Goal: Task Accomplishment & Management: Use online tool/utility

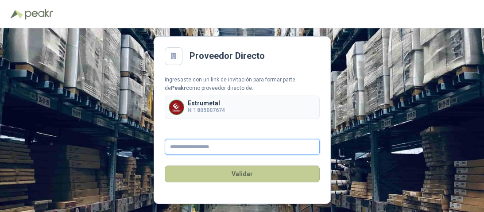
type input "**********"
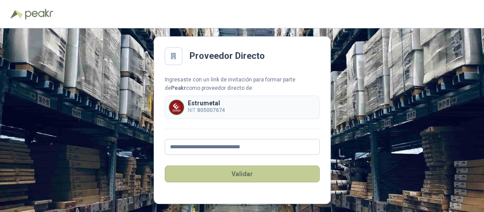
click at [217, 174] on button "Validar" at bounding box center [242, 174] width 155 height 17
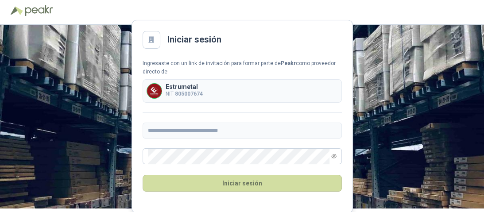
scroll to position [5, 0]
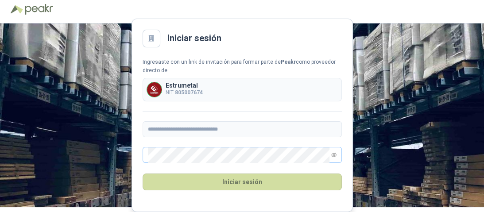
click at [196, 149] on div "**********" at bounding box center [242, 110] width 199 height 105
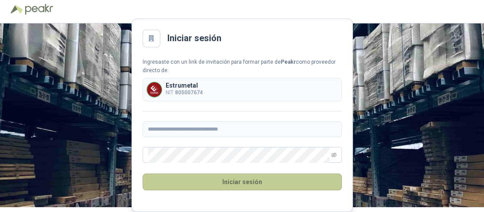
click at [241, 180] on button "Iniciar sesión" at bounding box center [242, 182] width 199 height 17
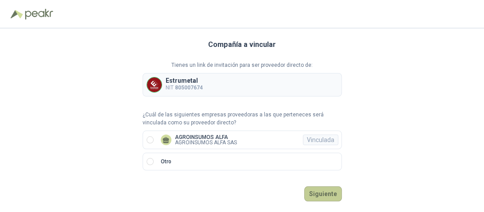
click at [323, 193] on button "Siguiente" at bounding box center [324, 194] width 38 height 15
click at [324, 196] on button "Ingresar" at bounding box center [324, 194] width 35 height 15
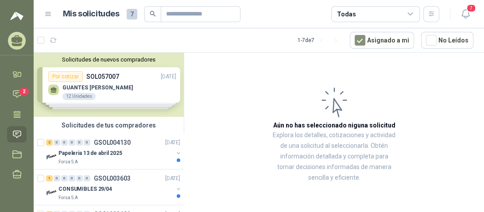
click at [103, 93] on div "Solicitudes de nuevos compradores Por cotizar SOL057007 [DATE] GUANTES [PERSON_…" at bounding box center [109, 85] width 150 height 64
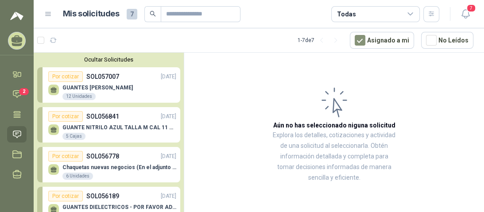
click at [96, 59] on button "Ocultar Solicitudes" at bounding box center [108, 59] width 143 height 7
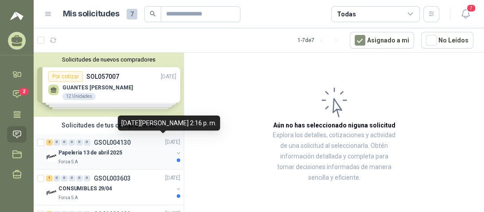
scroll to position [35, 0]
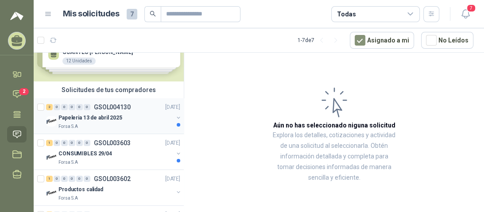
click at [84, 118] on p "Papeleria 13 de abril 2025" at bounding box center [91, 118] width 64 height 8
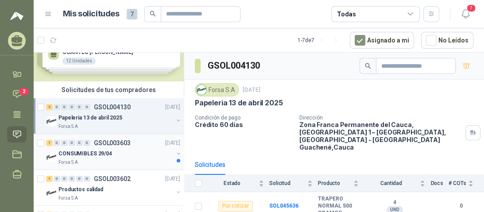
click at [89, 160] on div "Forsa S.A" at bounding box center [116, 162] width 115 height 7
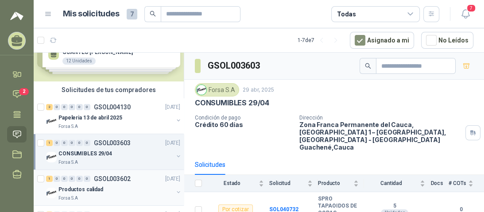
click at [94, 192] on p "Productos calidad" at bounding box center [81, 190] width 45 height 8
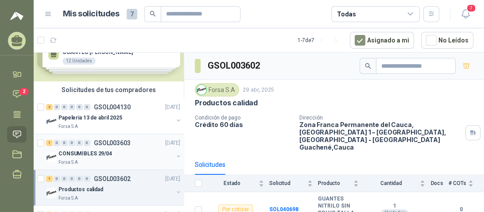
click at [93, 157] on p "CONSUMIBLES 29/04" at bounding box center [86, 154] width 54 height 8
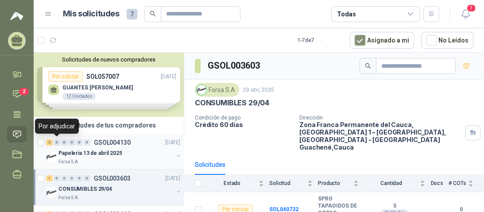
click at [57, 144] on div "0" at bounding box center [57, 143] width 7 height 6
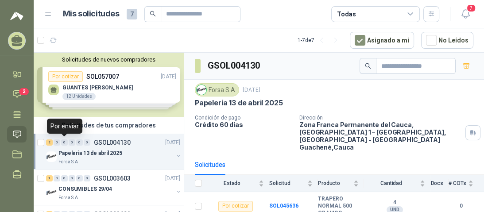
click at [66, 140] on div "0" at bounding box center [64, 143] width 7 height 6
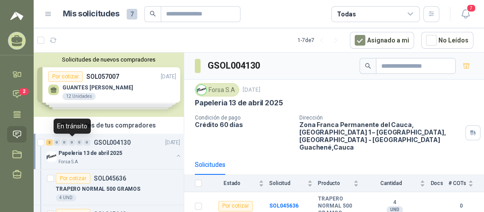
click at [74, 145] on div "0" at bounding box center [72, 143] width 7 height 6
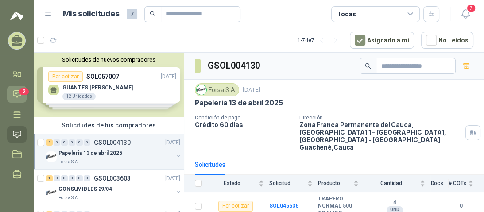
click at [18, 92] on icon at bounding box center [17, 94] width 8 height 7
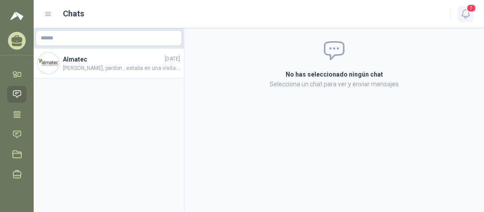
click at [466, 15] on icon "button" at bounding box center [466, 13] width 11 height 11
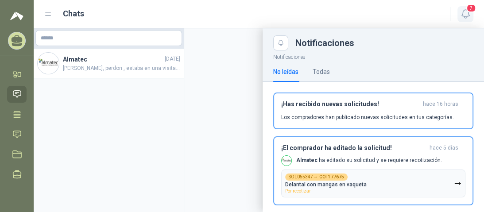
click at [466, 15] on icon "button" at bounding box center [466, 13] width 11 height 11
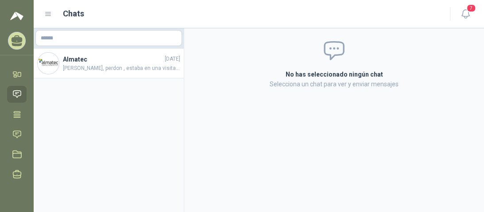
click at [19, 41] on icon at bounding box center [17, 39] width 11 height 8
click at [16, 137] on icon at bounding box center [16, 134] width 9 height 9
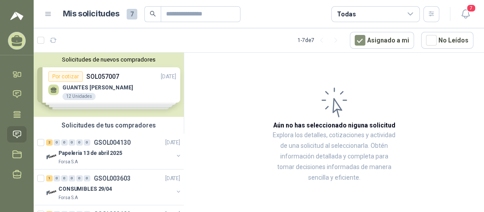
click at [84, 97] on div "Solicitudes de nuevos compradores Por cotizar SOL057007 [DATE] GUANTES [PERSON_…" at bounding box center [109, 85] width 150 height 64
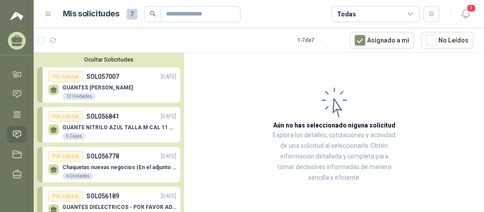
click at [85, 91] on div "GUANTES [PERSON_NAME] 12 Unidades" at bounding box center [98, 93] width 70 height 16
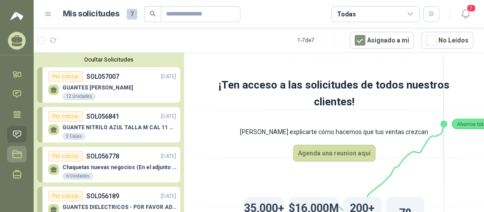
click at [19, 157] on icon at bounding box center [16, 154] width 9 height 9
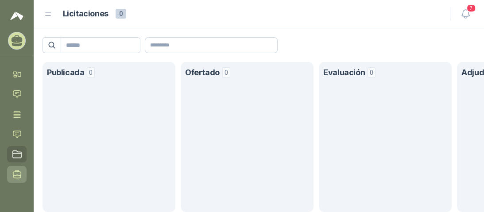
click at [16, 174] on icon at bounding box center [16, 174] width 9 height 9
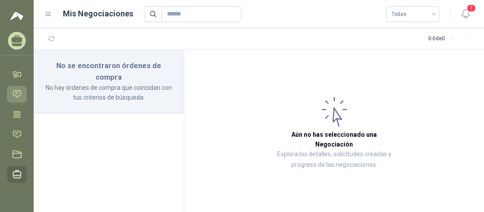
click at [15, 95] on icon at bounding box center [16, 94] width 9 height 9
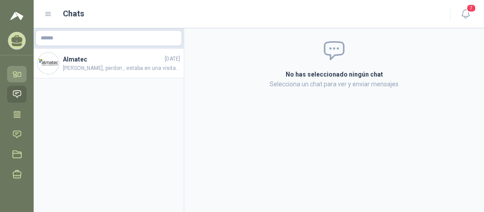
click at [19, 77] on icon at bounding box center [16, 74] width 9 height 9
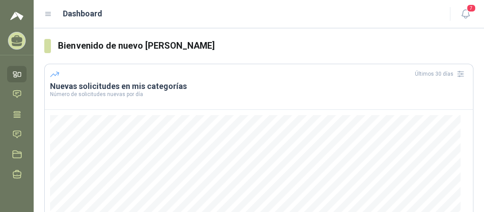
click at [16, 42] on icon at bounding box center [17, 39] width 11 height 8
click at [23, 18] on img at bounding box center [16, 16] width 13 height 11
click at [21, 20] on img at bounding box center [16, 16] width 13 height 11
click at [17, 18] on img at bounding box center [16, 16] width 13 height 11
click at [51, 14] on icon at bounding box center [48, 14] width 8 height 8
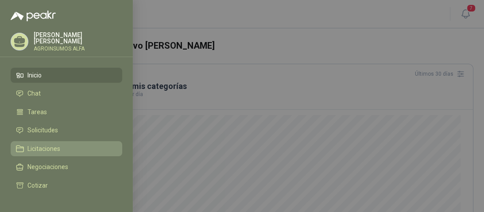
click at [55, 147] on span "Licitaciones" at bounding box center [43, 148] width 33 height 7
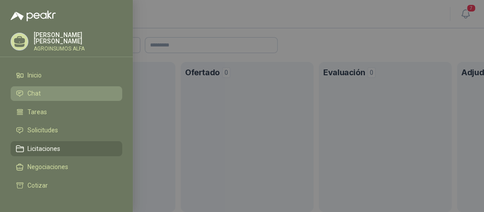
click at [38, 93] on span "Chat" at bounding box center [33, 93] width 13 height 7
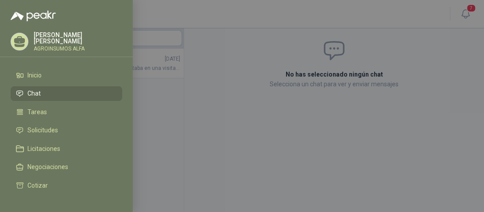
click at [231, 8] on div at bounding box center [242, 106] width 484 height 212
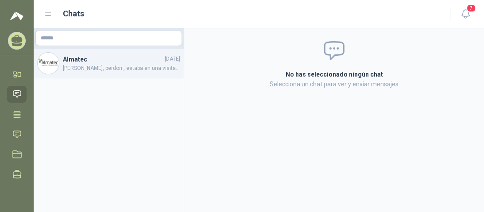
click at [75, 70] on span "[PERSON_NAME], perdon , estaba en una visita ya lo reviso" at bounding box center [121, 68] width 117 height 8
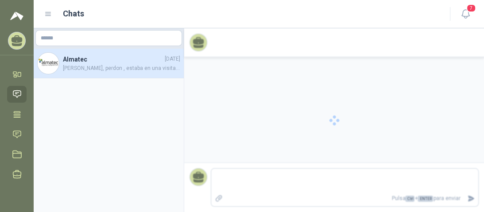
scroll to position [169, 0]
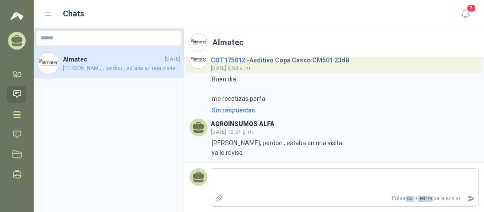
click at [18, 41] on icon at bounding box center [17, 39] width 11 height 8
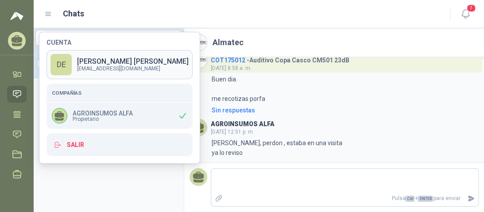
click at [96, 60] on p "[PERSON_NAME]" at bounding box center [133, 61] width 112 height 7
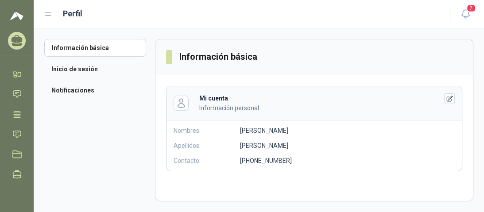
click at [46, 12] on icon at bounding box center [48, 14] width 8 height 8
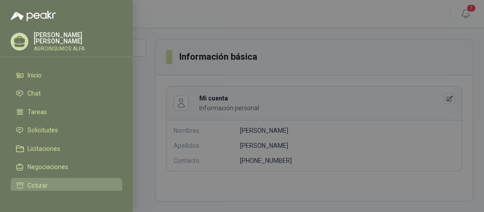
click at [47, 184] on li "Cotizar" at bounding box center [66, 186] width 101 height 8
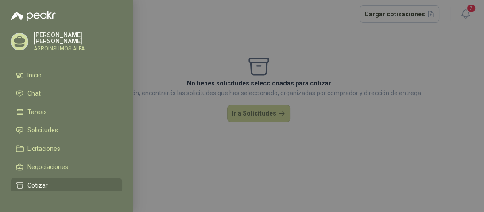
click at [268, 117] on div at bounding box center [242, 106] width 484 height 212
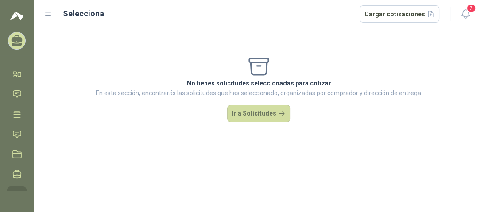
click at [266, 117] on button "Ir a Solicitudes" at bounding box center [259, 114] width 64 height 18
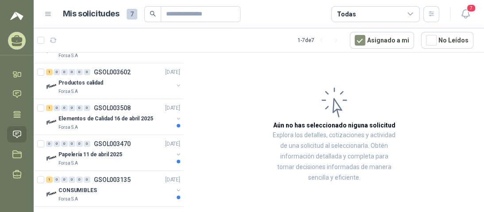
scroll to position [151, 0]
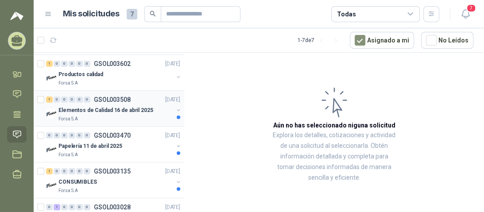
click at [121, 119] on div "Forsa S.A" at bounding box center [116, 119] width 115 height 7
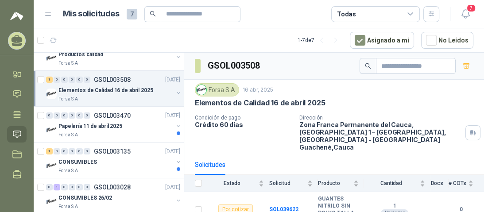
scroll to position [181, 0]
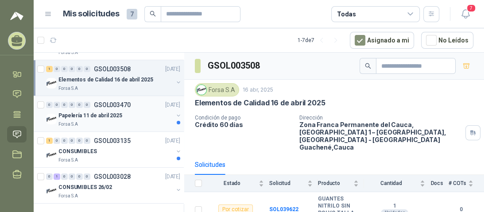
click at [107, 119] on p "Papelería 11 de abril 2025" at bounding box center [91, 116] width 64 height 8
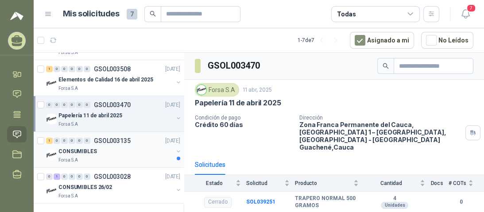
click at [124, 159] on div "Forsa S.A" at bounding box center [116, 160] width 115 height 7
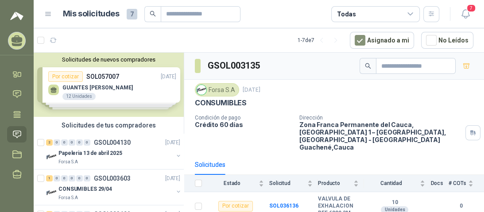
click at [75, 98] on div "Solicitudes de nuevos compradores Por cotizar SOL057007 [DATE] GUANTES [PERSON_…" at bounding box center [109, 85] width 150 height 64
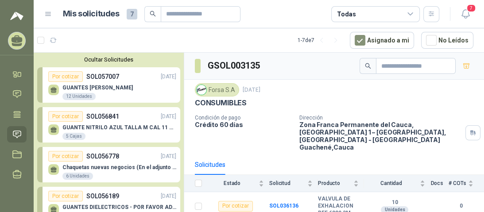
click at [96, 132] on div "GUANTE NITRILO AZUL TALLA M CAL 11 CAJA x 100 UND 5 Cajas" at bounding box center [120, 133] width 114 height 16
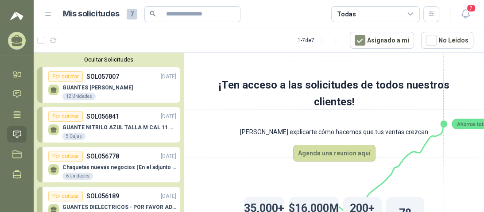
click at [104, 156] on p "SOL056778" at bounding box center [102, 157] width 33 height 10
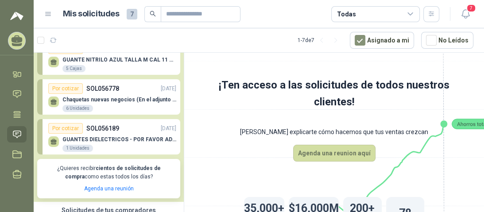
scroll to position [71, 0]
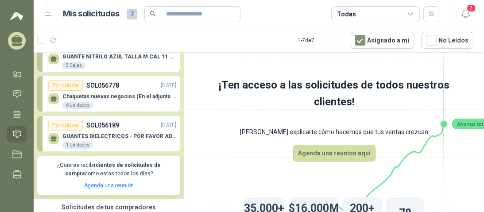
click at [118, 136] on p "GUANTES DIELECTRICOS - POR FAVOR ADJUNTAR SU FICHA TECNICA" at bounding box center [120, 136] width 114 height 6
click at [40, 135] on link "Por cotizar SOL056189 [DATE] GUANTES DIELECTRICOS - POR FAVOR ADJUNTAR SU FICHA…" at bounding box center [108, 133] width 143 height 35
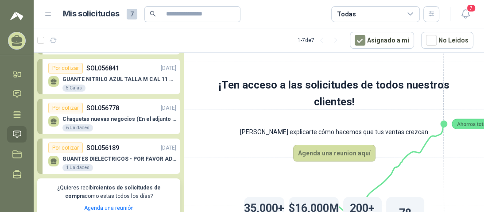
scroll to position [106, 0]
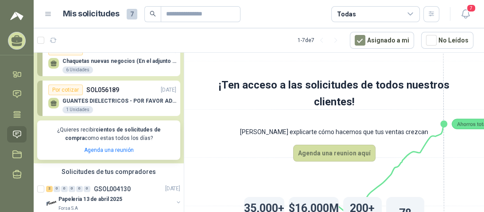
click at [99, 91] on p "SOL056189" at bounding box center [102, 90] width 33 height 10
click at [94, 101] on p "GUANTES DIELECTRICOS - POR FAVOR ADJUNTAR SU FICHA TECNICA" at bounding box center [120, 101] width 114 height 6
click at [463, 40] on button "No Leídos" at bounding box center [448, 40] width 52 height 17
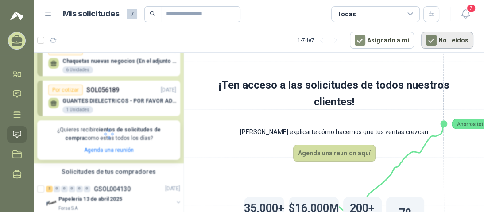
click at [463, 40] on button "No Leídos" at bounding box center [448, 40] width 52 height 17
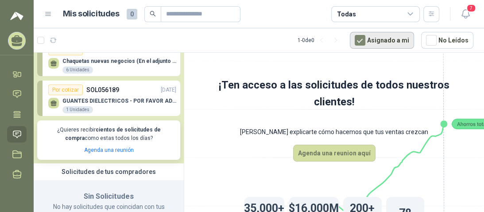
click at [392, 43] on button "Asignado a mi" at bounding box center [382, 40] width 64 height 17
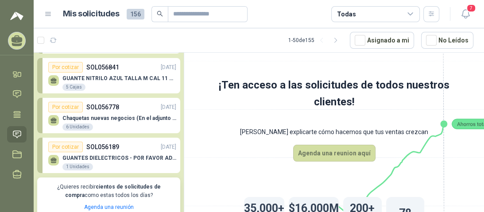
scroll to position [0, 0]
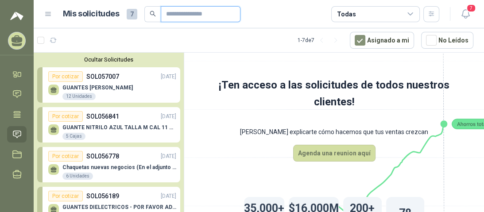
click at [187, 16] on input "text" at bounding box center [197, 14] width 62 height 15
type input "**********"
click at [117, 125] on p "GUANTE NITRILO AZUL TALLA M CAL 11 CAJA x 100 UND" at bounding box center [120, 128] width 114 height 6
click at [468, 11] on span "7" at bounding box center [472, 8] width 10 height 8
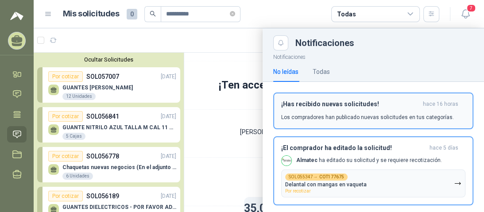
click at [343, 119] on p "Los compradores han publicado nuevas solicitudes en tus categorías." at bounding box center [367, 117] width 173 height 8
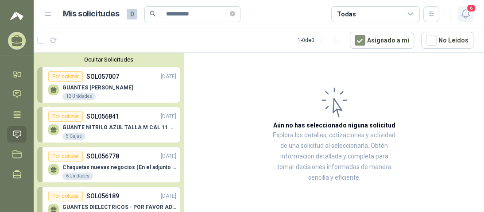
click at [464, 12] on icon "button" at bounding box center [466, 13] width 11 height 11
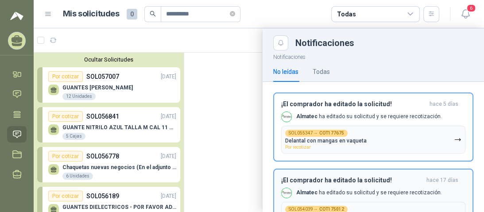
click at [376, 180] on h3 "¡El comprador ha editado la solicitud!" at bounding box center [352, 181] width 142 height 8
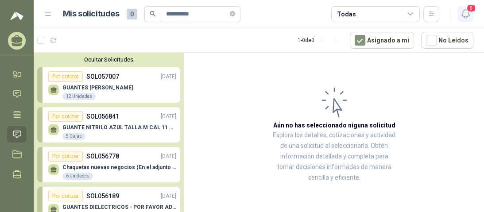
click at [470, 15] on button "5" at bounding box center [466, 14] width 16 height 16
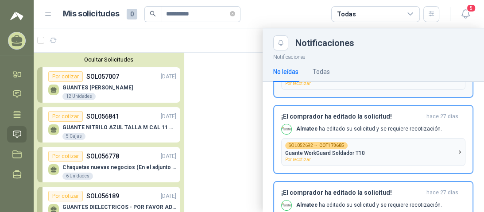
scroll to position [71, 0]
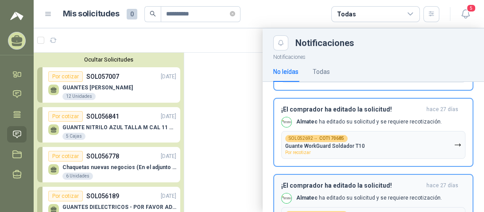
click at [356, 187] on h3 "¡El comprador ha editado la solicitud!" at bounding box center [352, 186] width 142 height 8
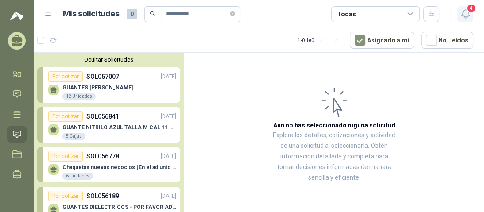
click at [468, 11] on span "4" at bounding box center [472, 8] width 10 height 8
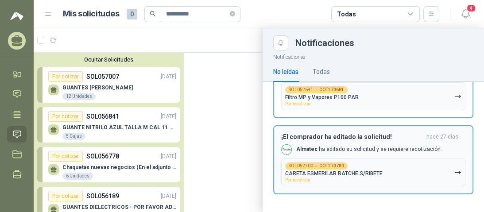
click at [358, 148] on p "Almatec ha editado su solicitud y se requiere recotización." at bounding box center [370, 150] width 146 height 8
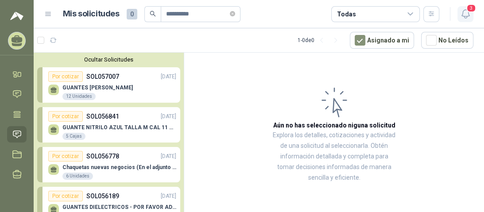
click at [468, 5] on span "3" at bounding box center [472, 8] width 10 height 8
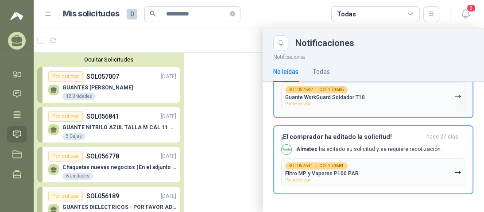
click at [329, 105] on div "SOL052692 → COT170685 Guante WorkGuard Soldador T10 Por recotizar" at bounding box center [325, 96] width 80 height 20
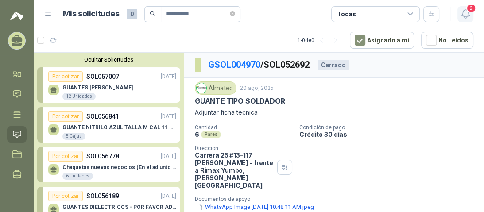
click at [469, 12] on icon "button" at bounding box center [466, 13] width 11 height 11
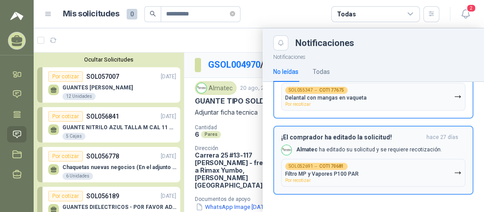
scroll to position [43, 0]
click at [343, 174] on p "Filtro MP y Vapores P100 PAR" at bounding box center [322, 174] width 74 height 6
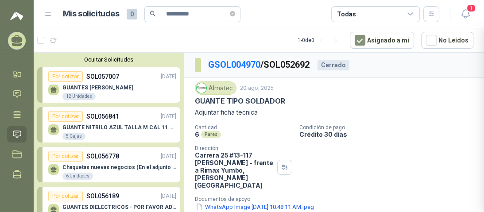
scroll to position [0, 0]
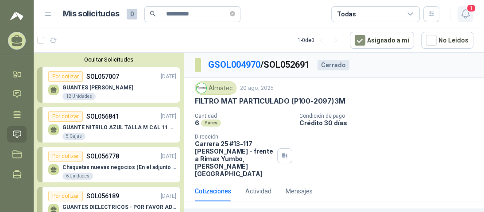
click at [472, 14] on button "1" at bounding box center [466, 14] width 16 height 16
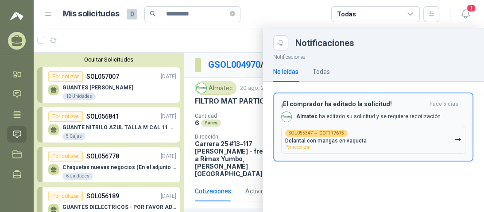
click at [363, 133] on button "SOL055347 → COT177675 Delantal con mangas en vaqueta Por recotizar" at bounding box center [373, 140] width 184 height 28
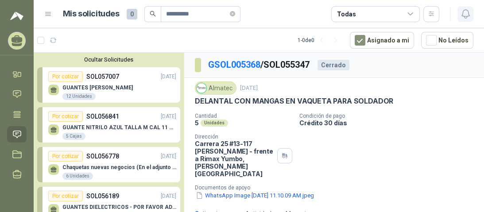
click at [466, 12] on icon "button" at bounding box center [466, 13] width 11 height 11
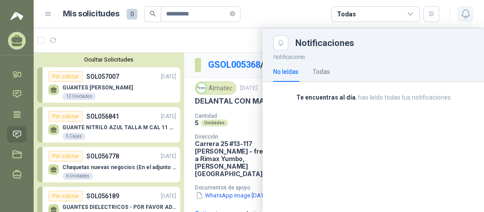
click at [465, 8] on icon "button" at bounding box center [466, 13] width 11 height 11
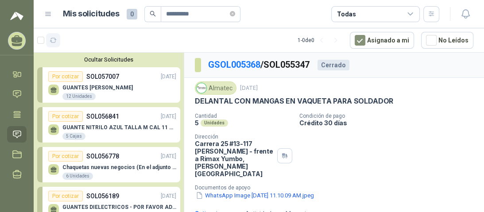
click at [51, 40] on icon "button" at bounding box center [54, 41] width 8 height 8
click at [16, 16] on img at bounding box center [16, 16] width 13 height 11
click at [19, 44] on icon at bounding box center [17, 45] width 10 height 4
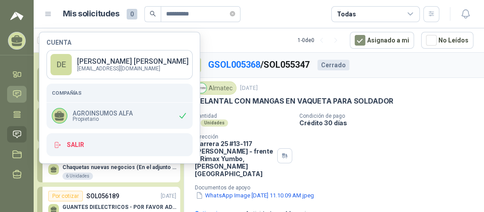
click at [18, 96] on icon at bounding box center [17, 94] width 8 height 7
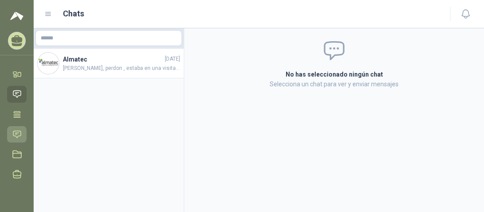
click at [13, 135] on icon at bounding box center [17, 134] width 8 height 7
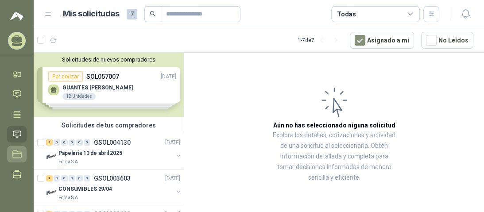
click at [13, 156] on icon at bounding box center [17, 154] width 8 height 7
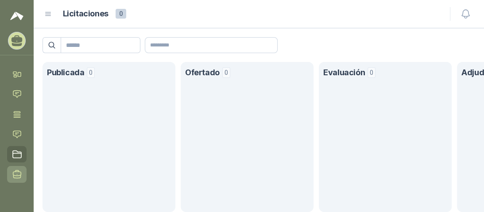
click at [14, 176] on icon at bounding box center [17, 175] width 8 height 8
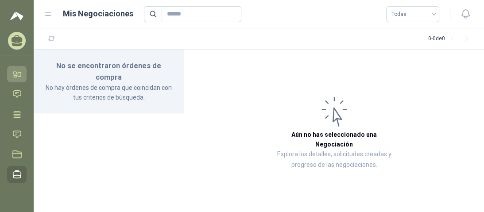
click at [18, 77] on icon at bounding box center [16, 74] width 9 height 9
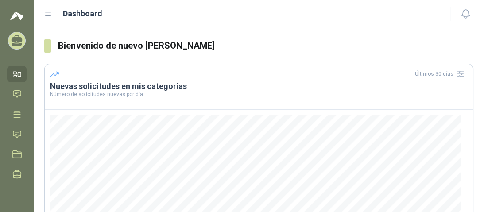
click at [19, 46] on icon at bounding box center [17, 41] width 14 height 14
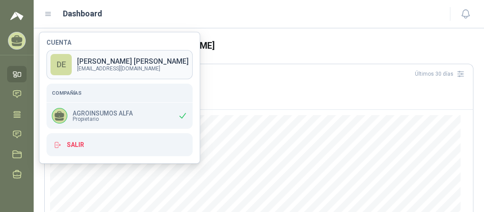
click at [90, 68] on p "[EMAIL_ADDRESS][DOMAIN_NAME]" at bounding box center [133, 68] width 112 height 5
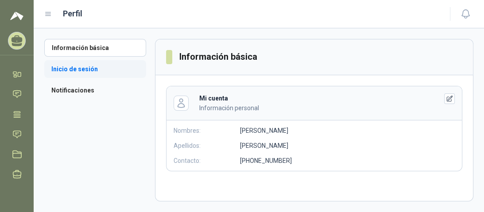
click at [73, 70] on li "Inicio de sesión" at bounding box center [95, 69] width 102 height 18
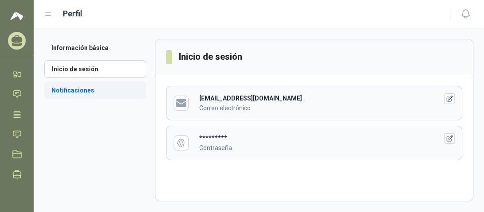
click at [87, 92] on li "Notificaciones" at bounding box center [95, 91] width 102 height 18
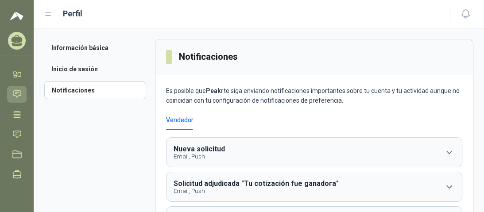
click at [16, 93] on icon at bounding box center [17, 94] width 8 height 7
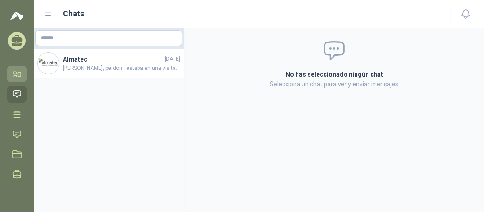
click at [16, 78] on icon at bounding box center [16, 74] width 9 height 9
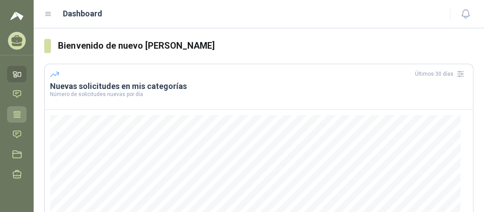
click at [19, 115] on icon at bounding box center [16, 114] width 9 height 9
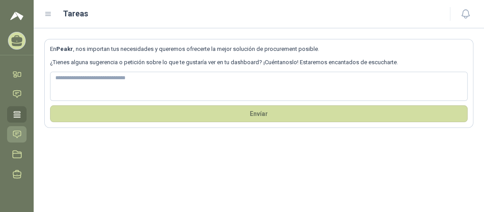
click at [16, 134] on icon at bounding box center [17, 134] width 8 height 7
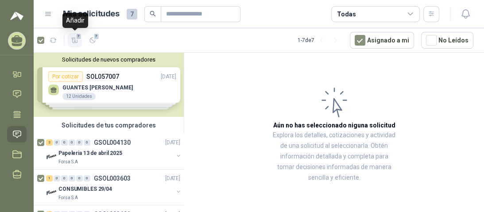
click at [75, 39] on icon "button" at bounding box center [75, 40] width 6 height 5
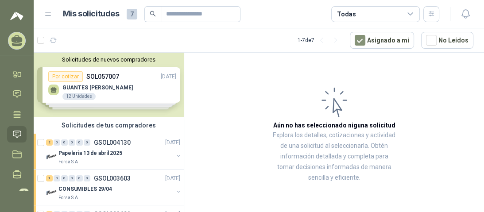
click at [409, 12] on icon at bounding box center [411, 14] width 8 height 8
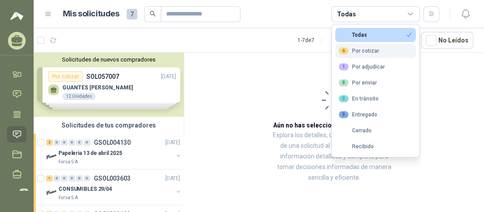
click at [384, 50] on button "6 Por cotizar" at bounding box center [376, 51] width 81 height 14
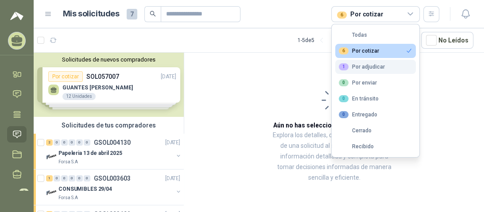
click at [378, 68] on div "1 Por adjudicar" at bounding box center [362, 66] width 46 height 7
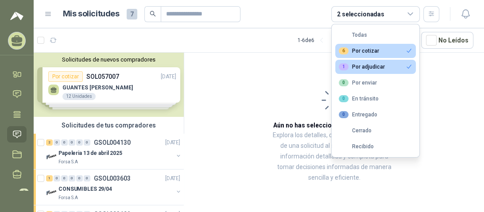
click at [399, 71] on button "1 Por adjudicar" at bounding box center [376, 67] width 81 height 14
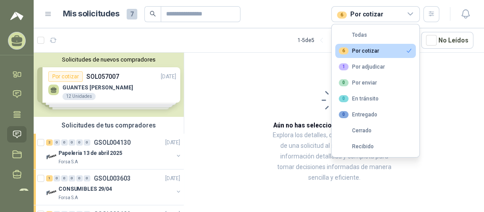
click at [274, 86] on article "Aún no has seleccionado niguna solicitud Explora los detalles, cotizaciones y a…" at bounding box center [334, 134] width 300 height 163
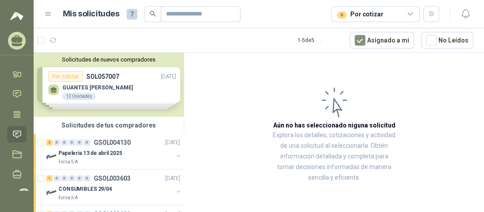
click at [411, 14] on icon at bounding box center [411, 14] width 8 height 8
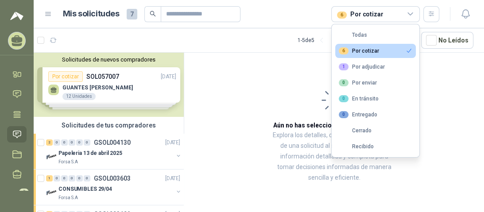
click at [379, 50] on button "6 Por cotizar" at bounding box center [376, 51] width 81 height 14
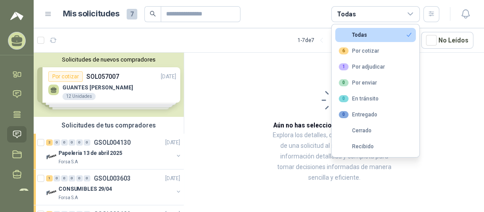
click at [106, 90] on div "Solicitudes de nuevos compradores Por cotizar SOL057007 [DATE] GUANTES [PERSON_…" at bounding box center [109, 85] width 150 height 64
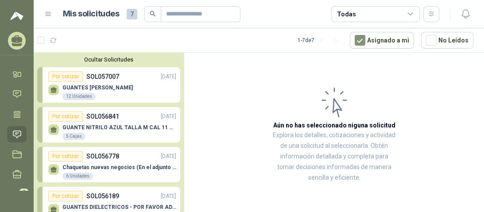
click at [78, 88] on p "GUANTES [PERSON_NAME]" at bounding box center [98, 88] width 70 height 6
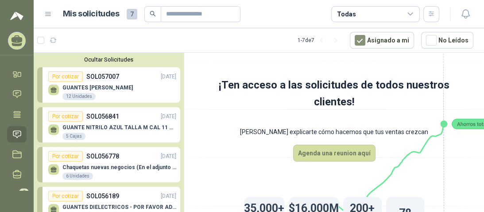
click at [96, 131] on p "GUANTE NITRILO AZUL TALLA M CAL 11 CAJA x 100 UND" at bounding box center [120, 128] width 114 height 6
click at [436, 18] on button "button" at bounding box center [432, 14] width 16 height 16
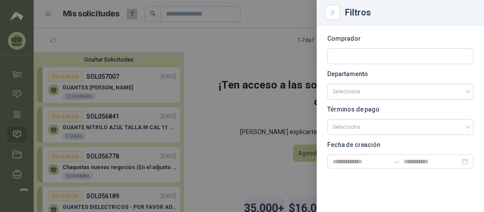
click at [210, 43] on div at bounding box center [242, 106] width 484 height 212
